Goal: Navigation & Orientation: Find specific page/section

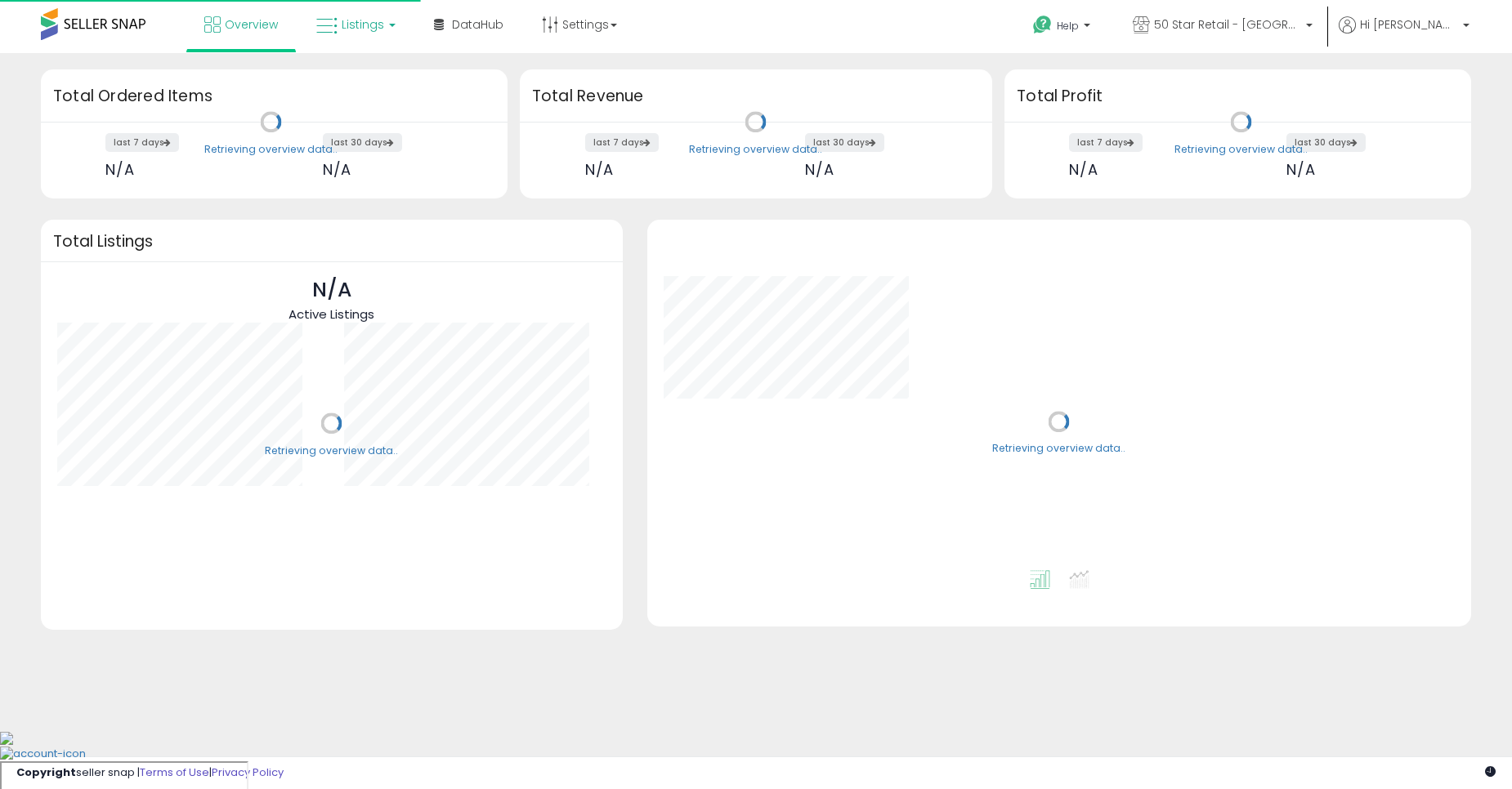
click at [315, 19] on link "Listings" at bounding box center [356, 25] width 104 height 49
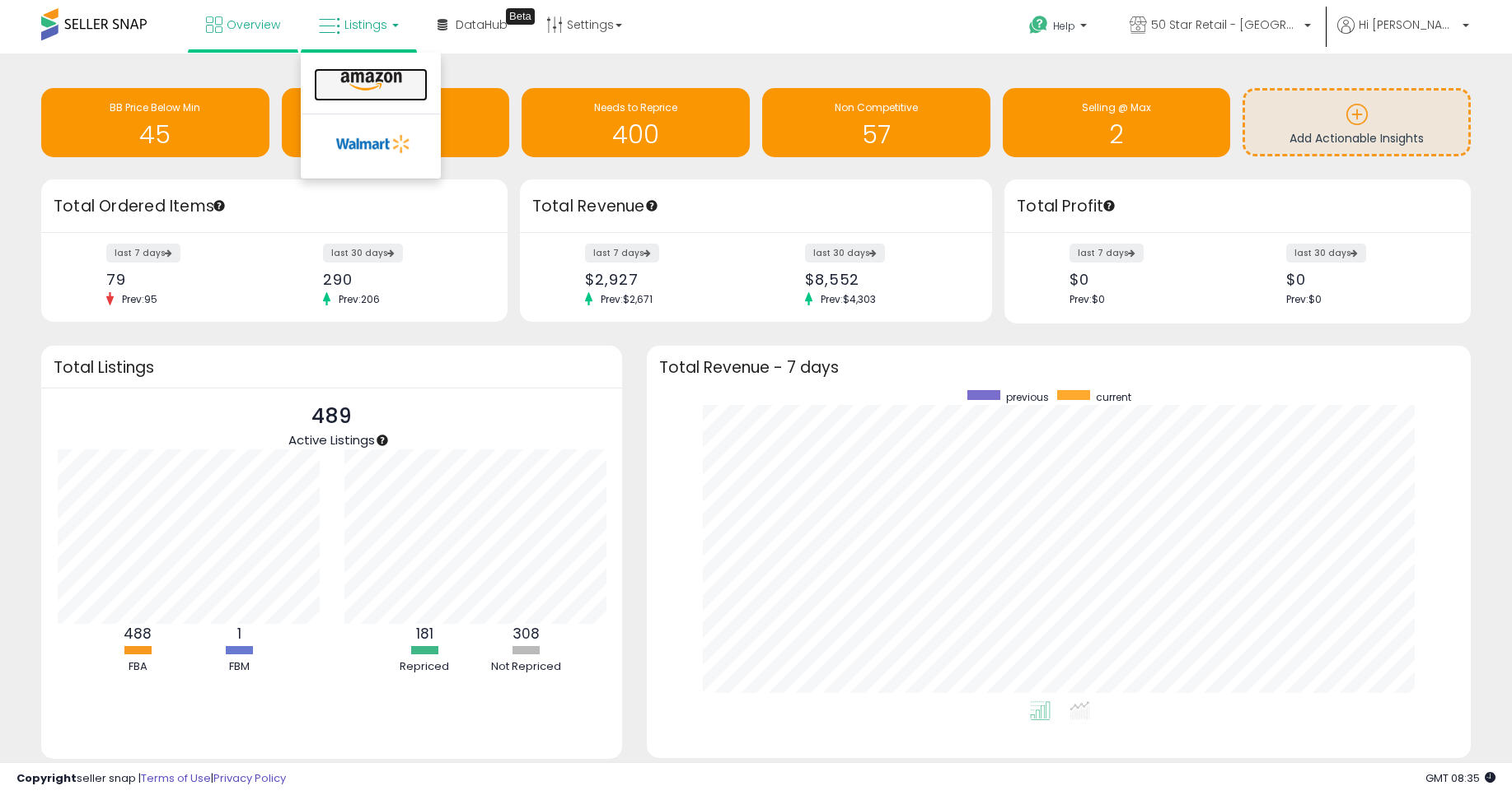
click at [388, 98] on link at bounding box center [370, 85] width 113 height 33
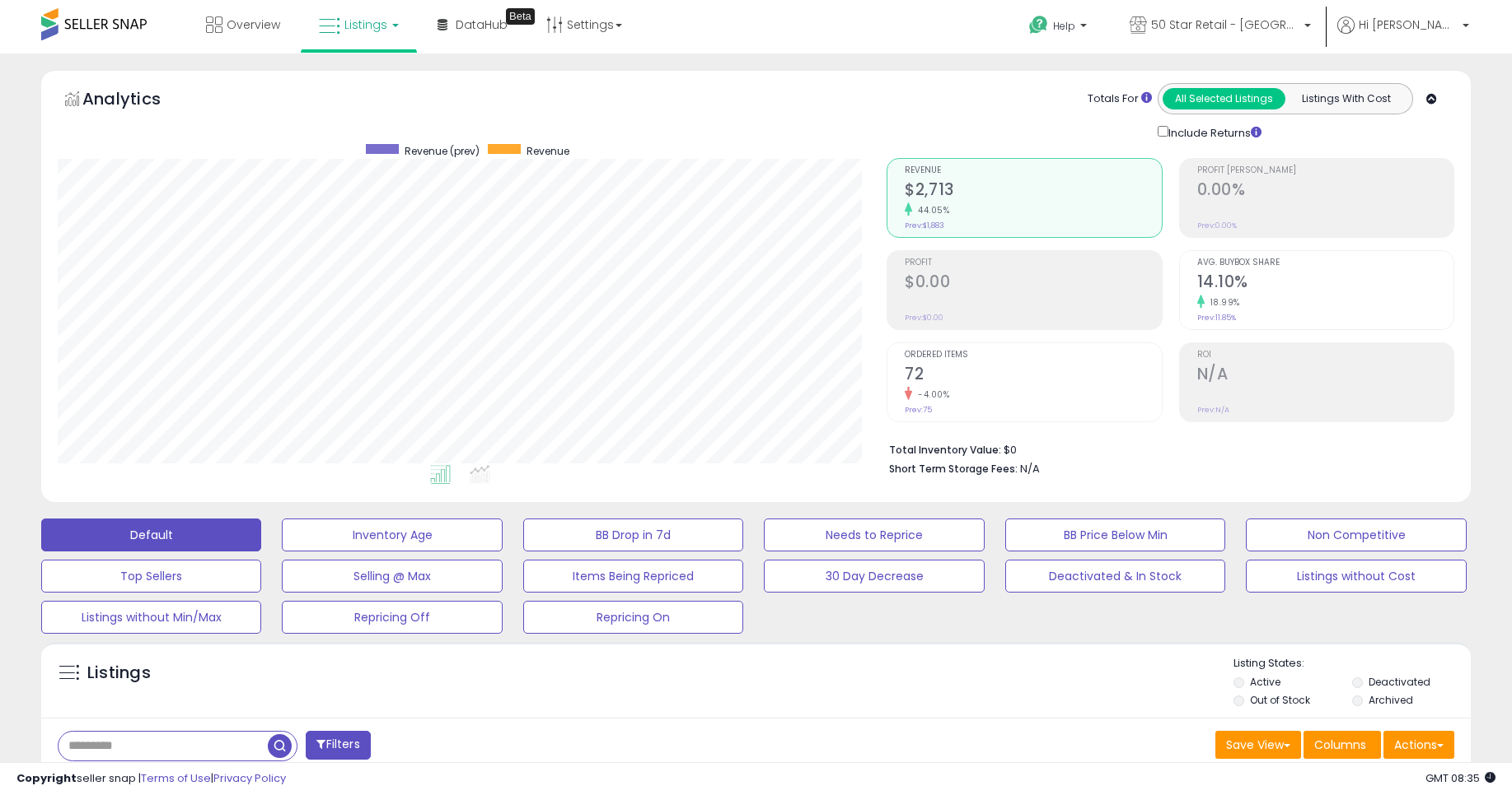
scroll to position [337, 829]
drag, startPoint x: 472, startPoint y: 74, endPoint x: 434, endPoint y: 85, distance: 39.6
click at [434, 85] on div "Analytics Totals For All Selected Listings Listings With Cost Include Returns" at bounding box center [756, 286] width 1429 height 432
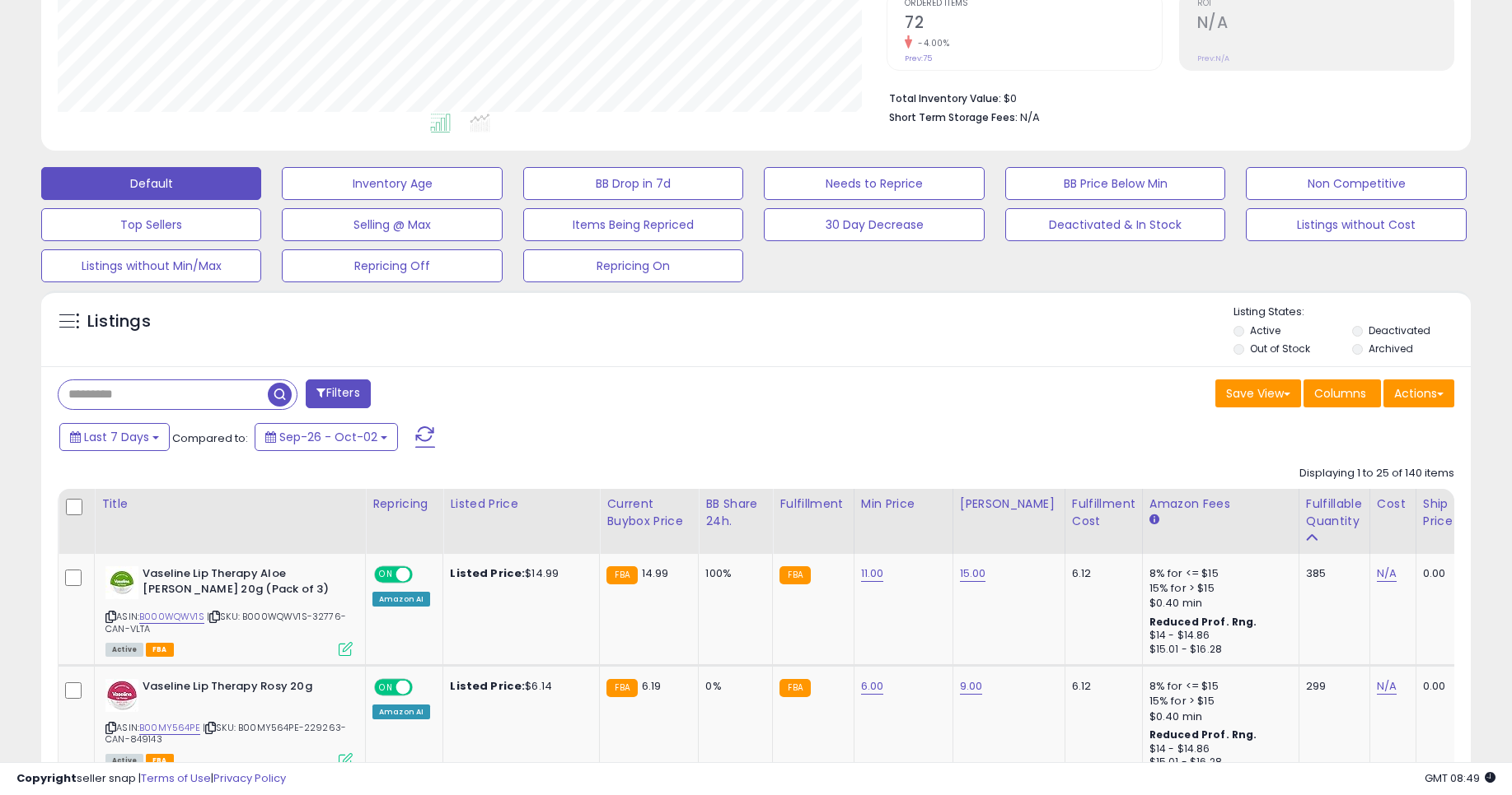
scroll to position [0, 0]
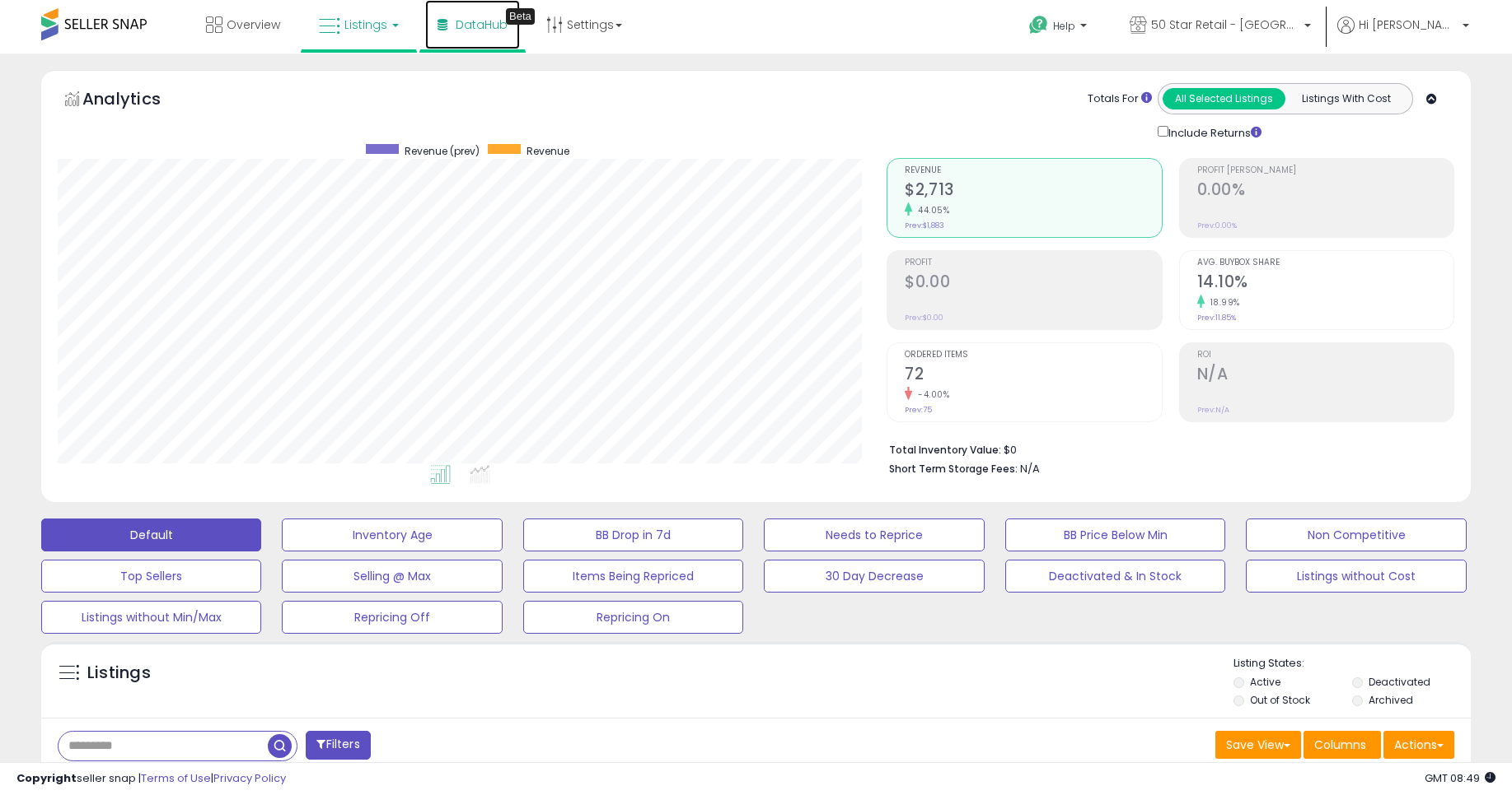
click at [477, 44] on link "DataHub Beta" at bounding box center [472, 25] width 95 height 50
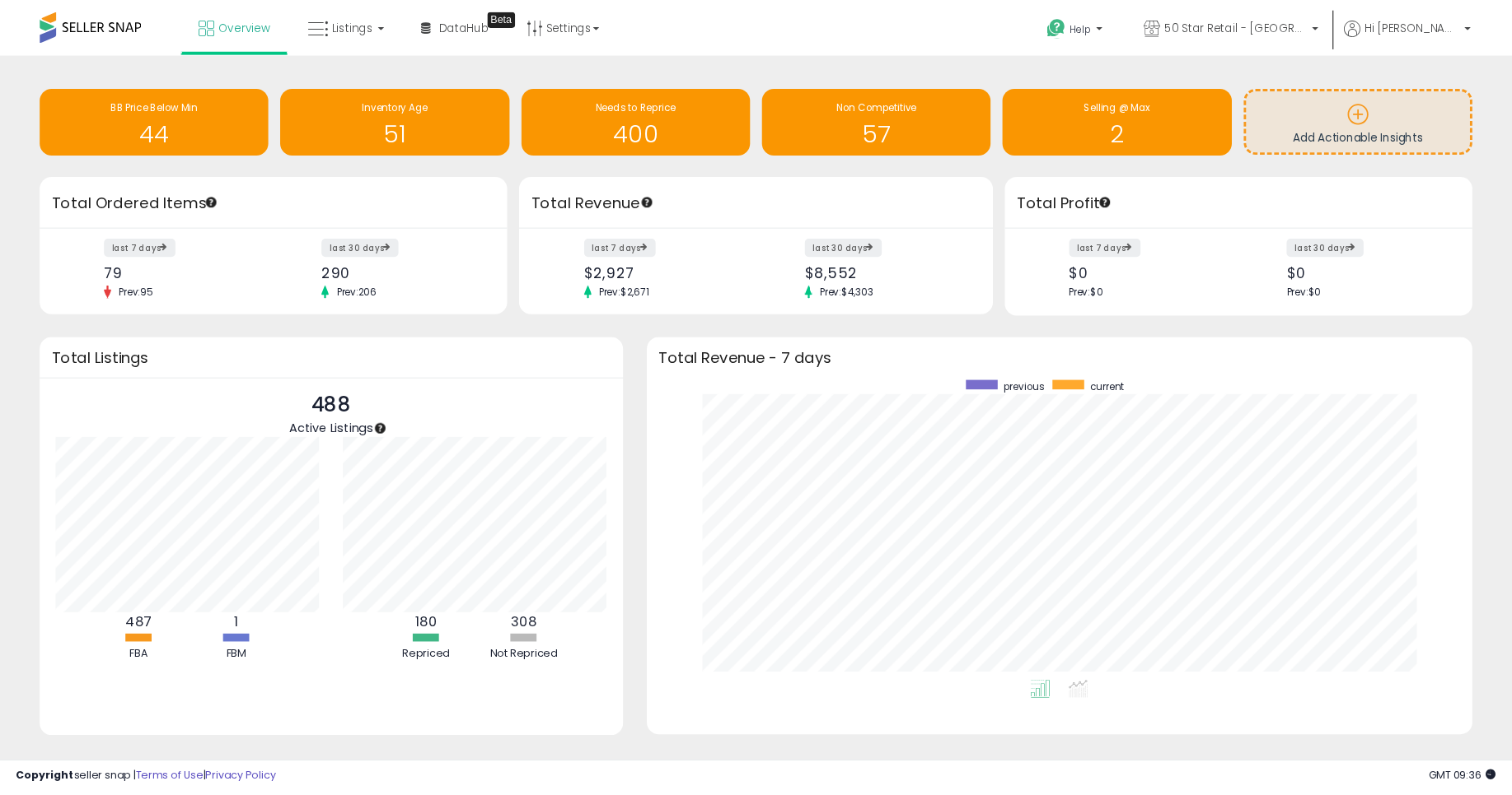
scroll to position [823139, 822989]
